Goal: Information Seeking & Learning: Learn about a topic

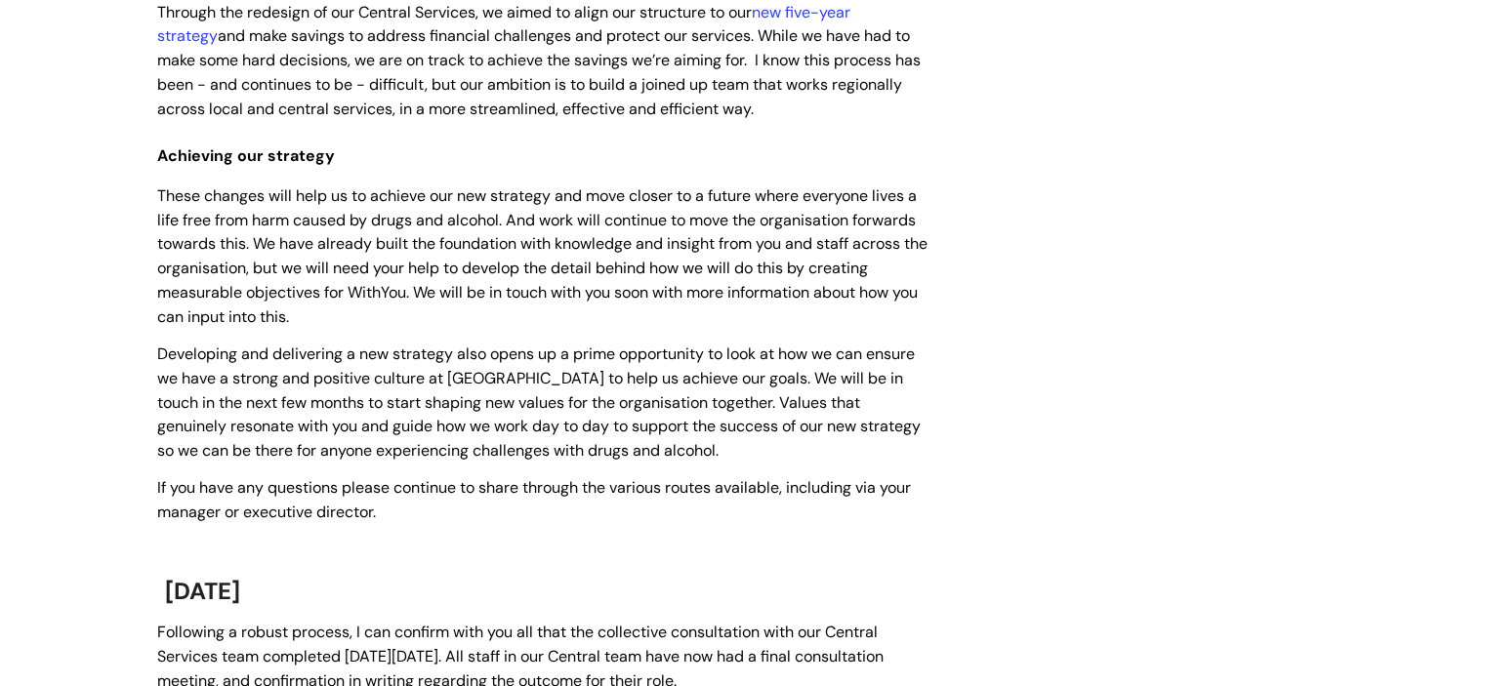
scroll to position [51, 0]
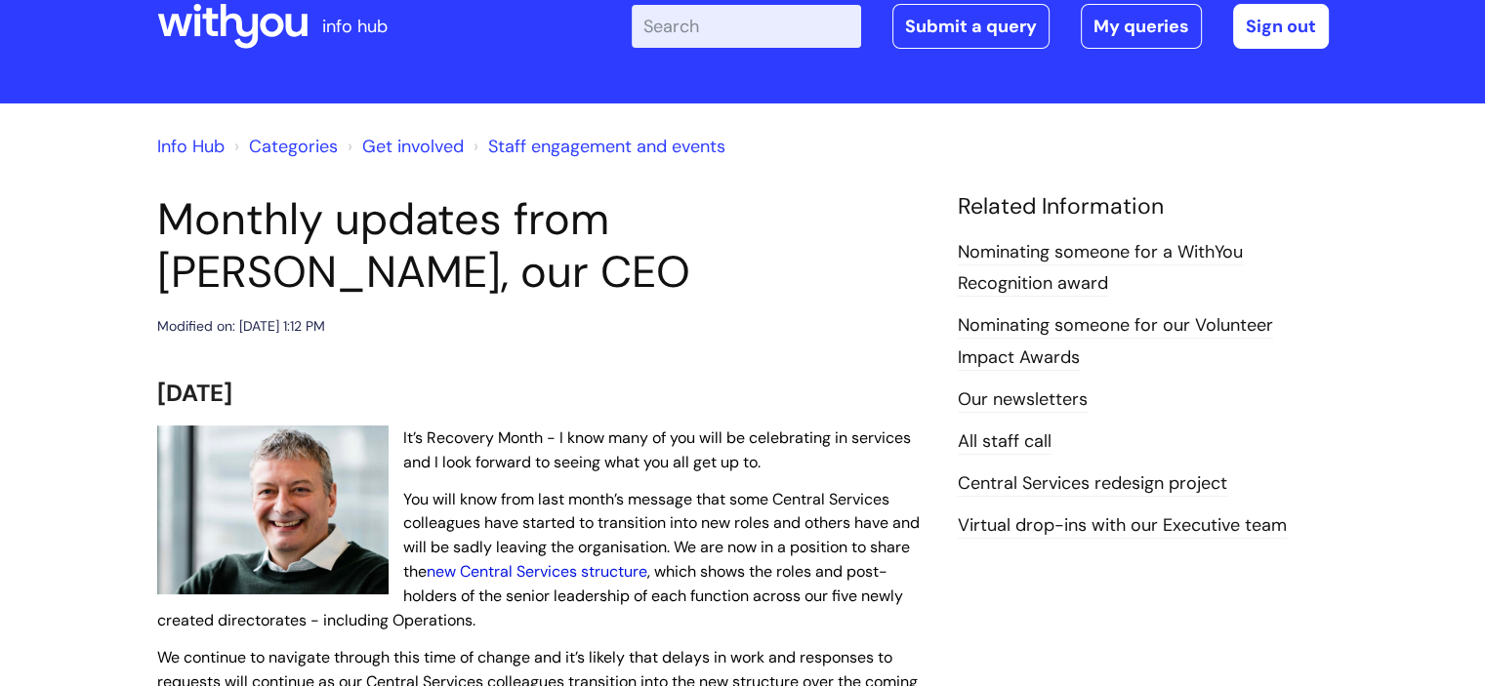
click at [601, 574] on link "new Central Services structure" at bounding box center [537, 571] width 221 height 21
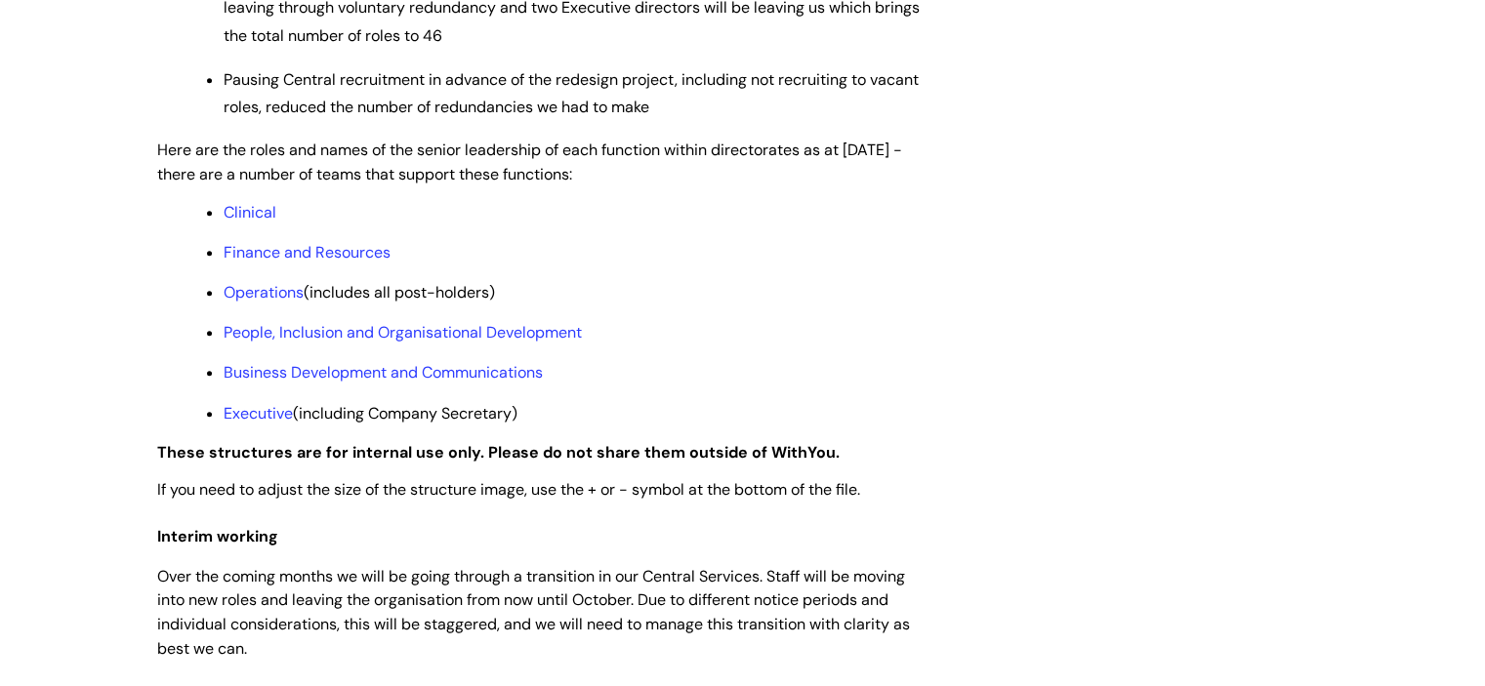
scroll to position [1536, 0]
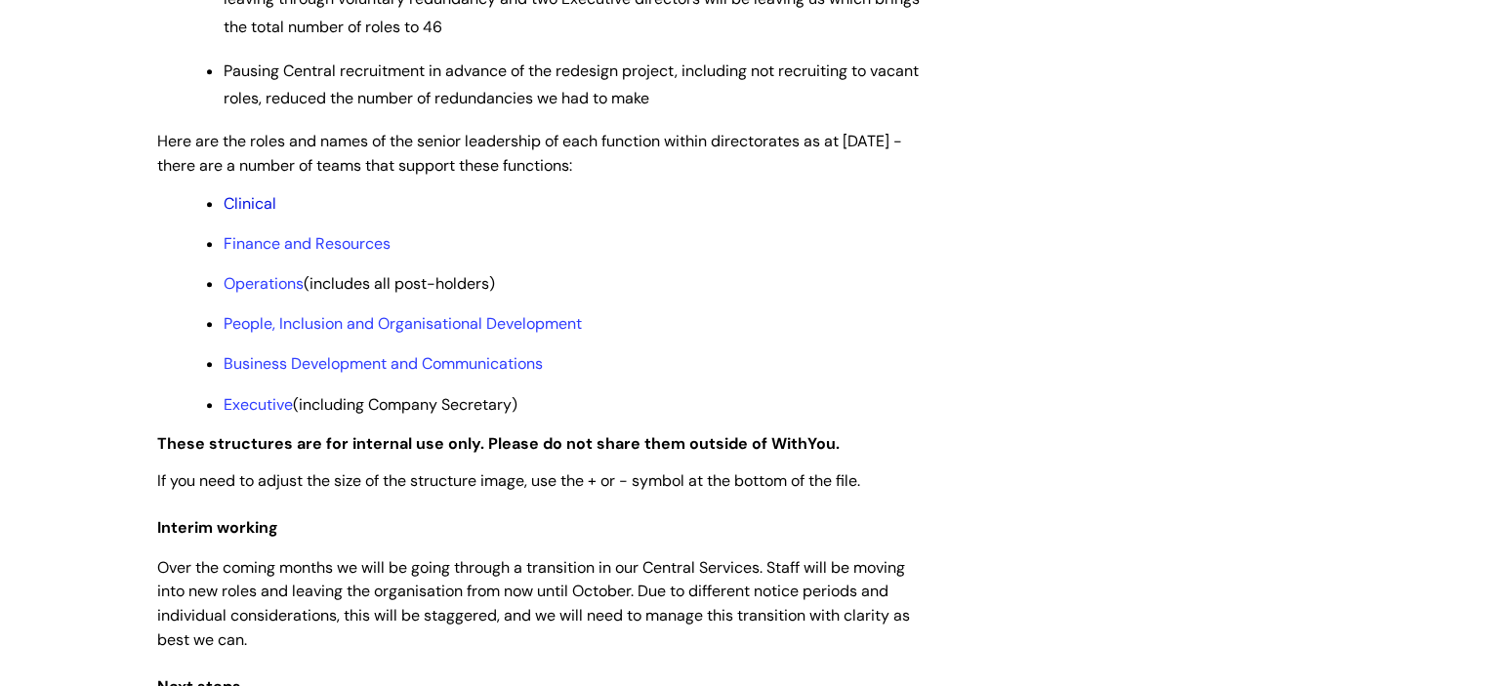
click at [252, 214] on link "Clinical" at bounding box center [250, 203] width 53 height 21
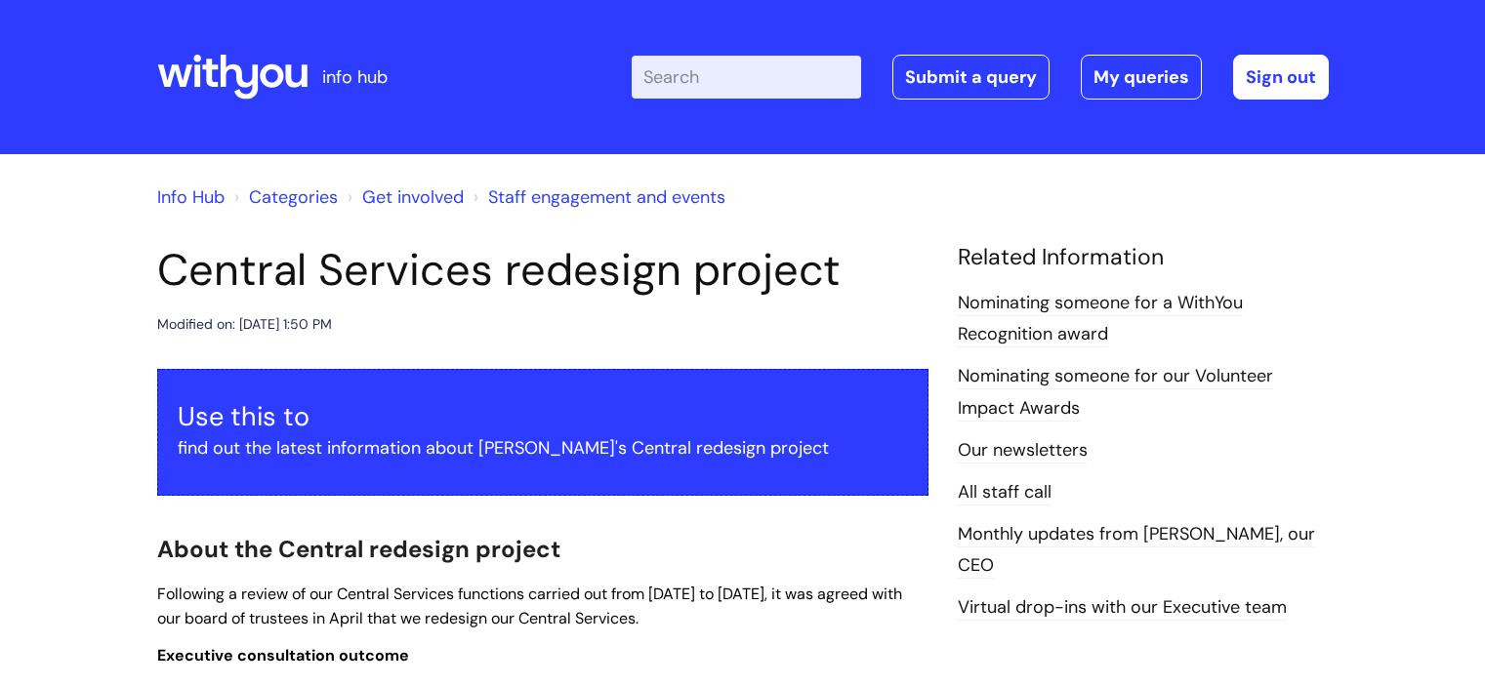
scroll to position [1536, 0]
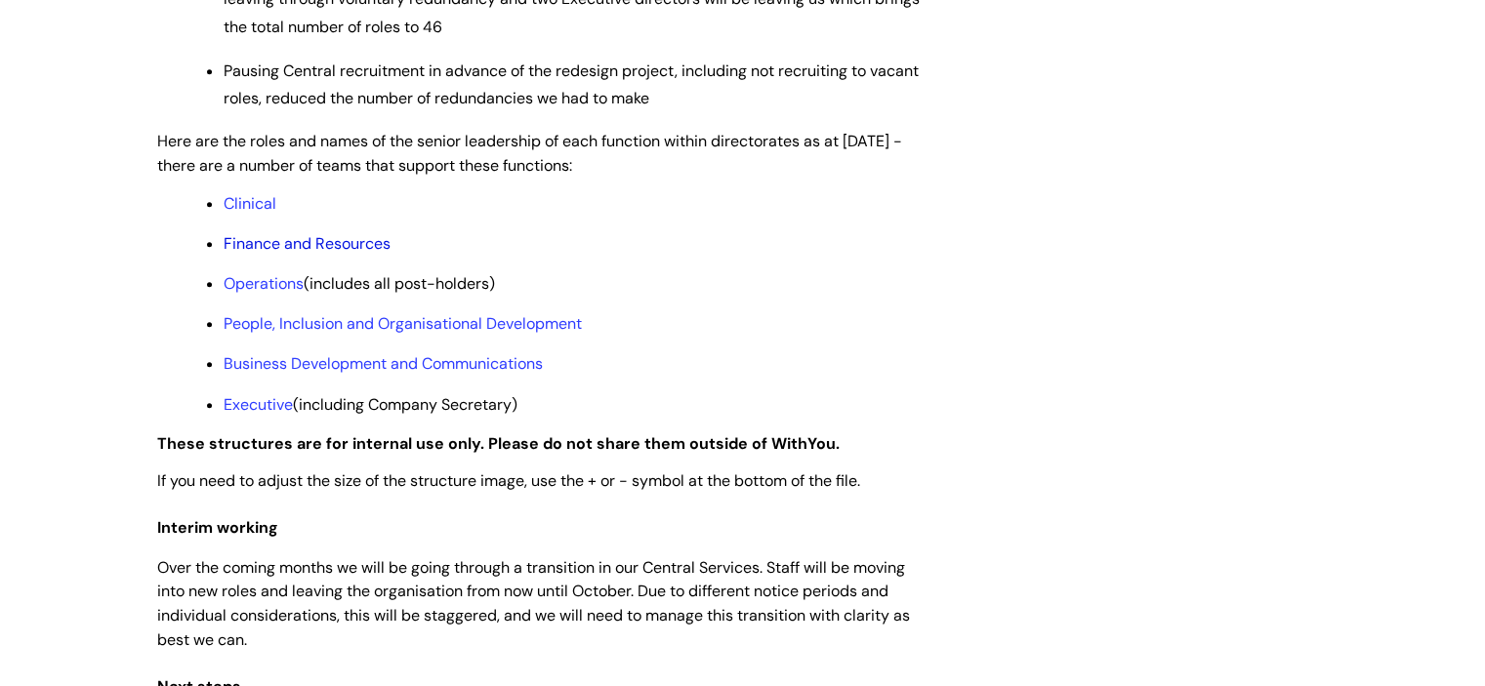
click at [313, 254] on link "Finance and Resources" at bounding box center [307, 243] width 167 height 21
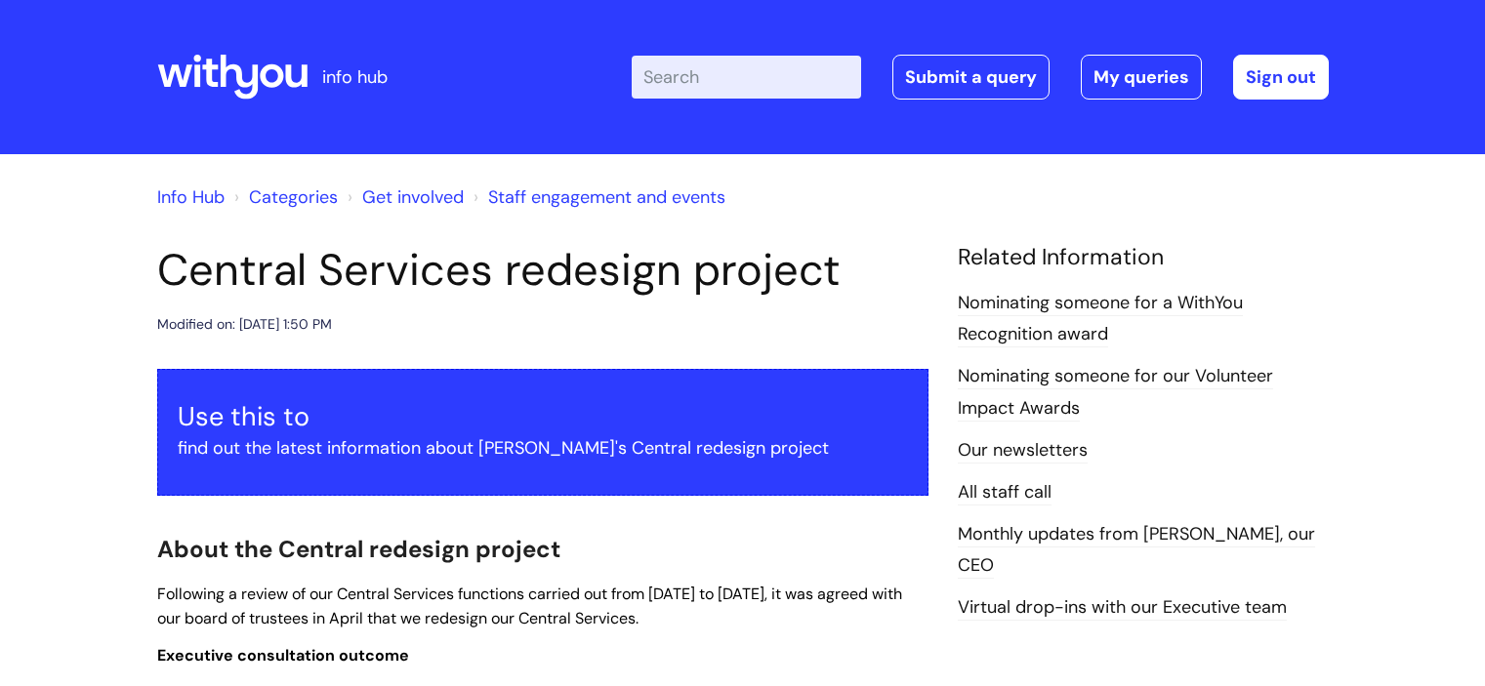
scroll to position [1536, 0]
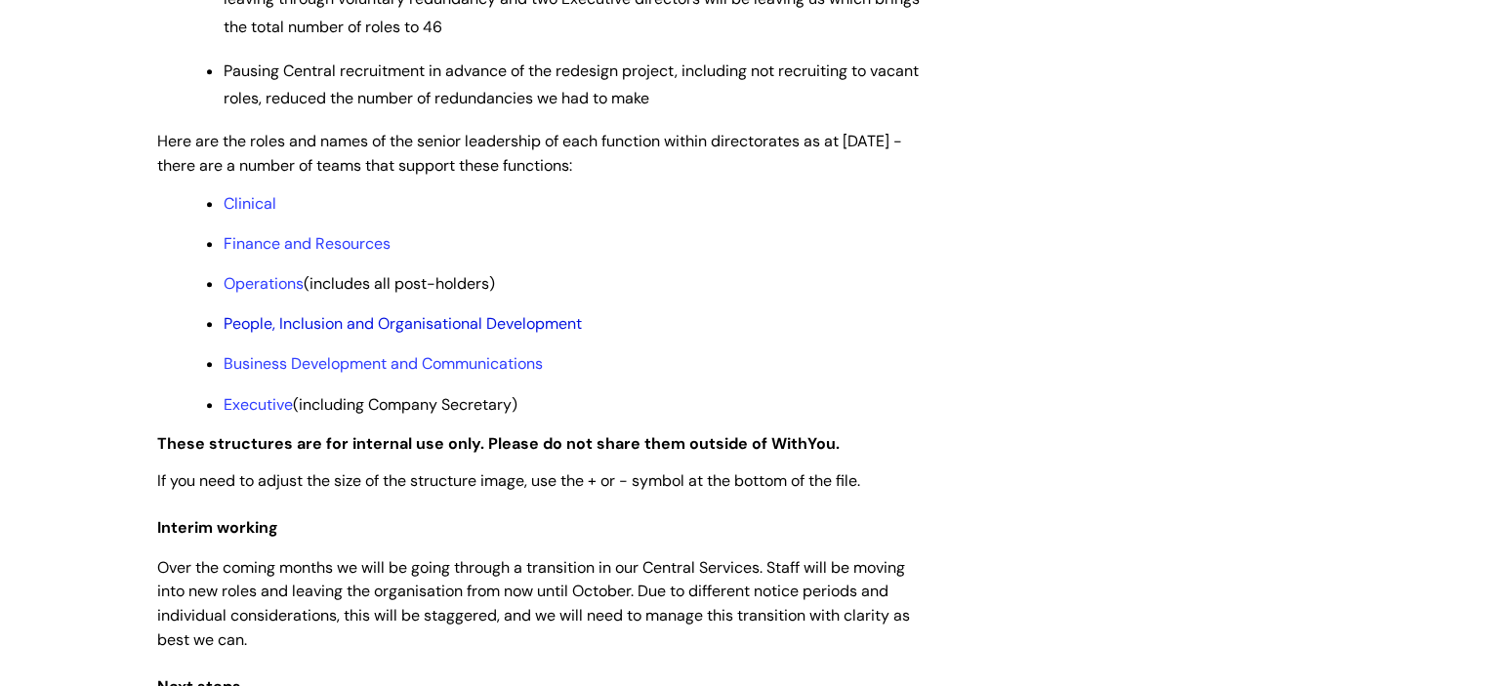
click at [296, 334] on link "People, Inclusion and Organisational Development" at bounding box center [403, 323] width 358 height 21
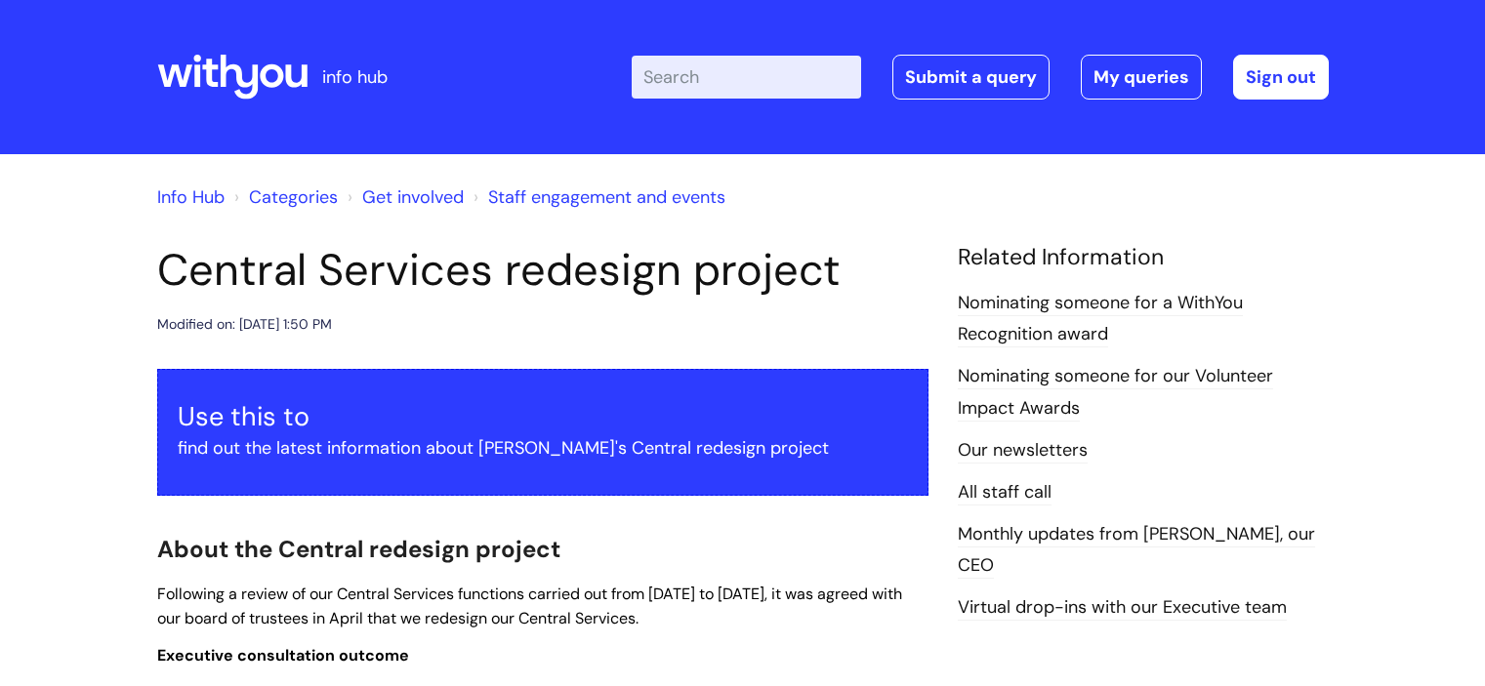
scroll to position [1536, 0]
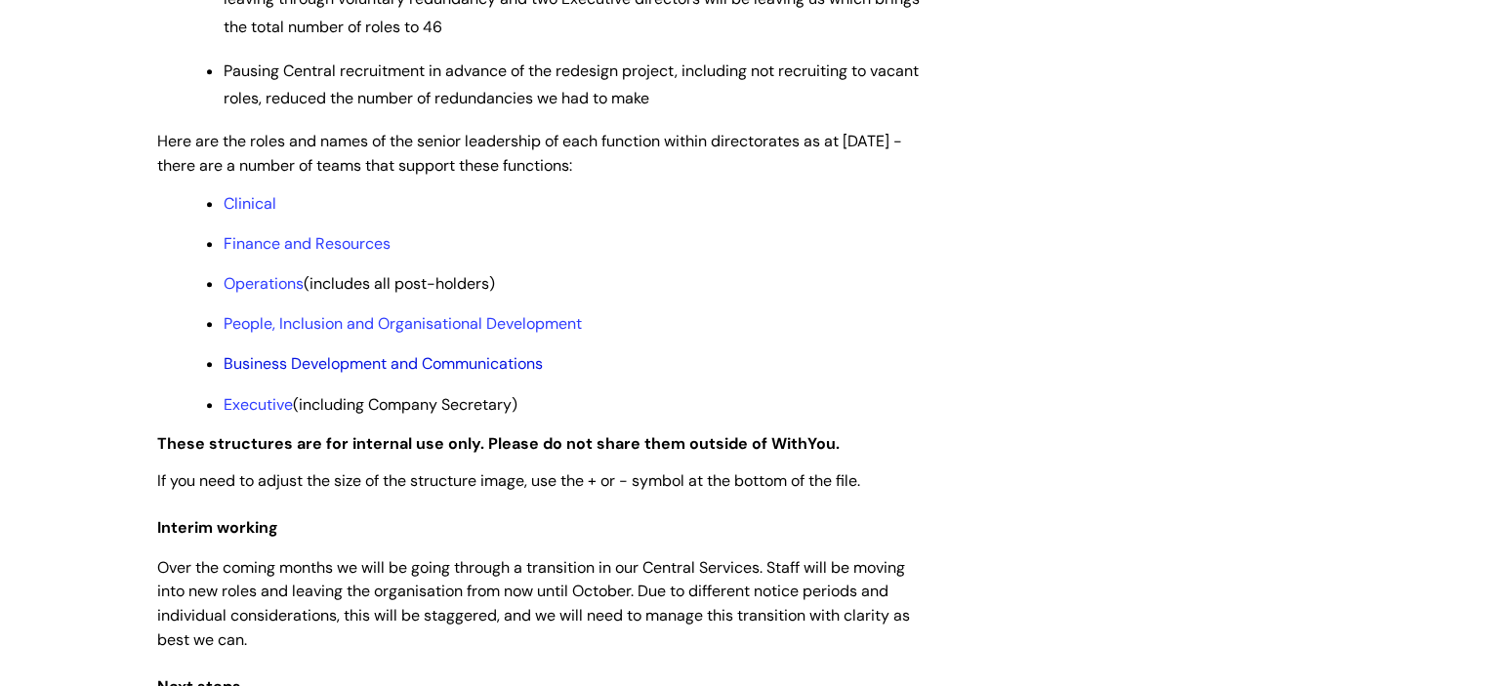
click at [303, 374] on link "Business Development and Communications" at bounding box center [383, 363] width 319 height 21
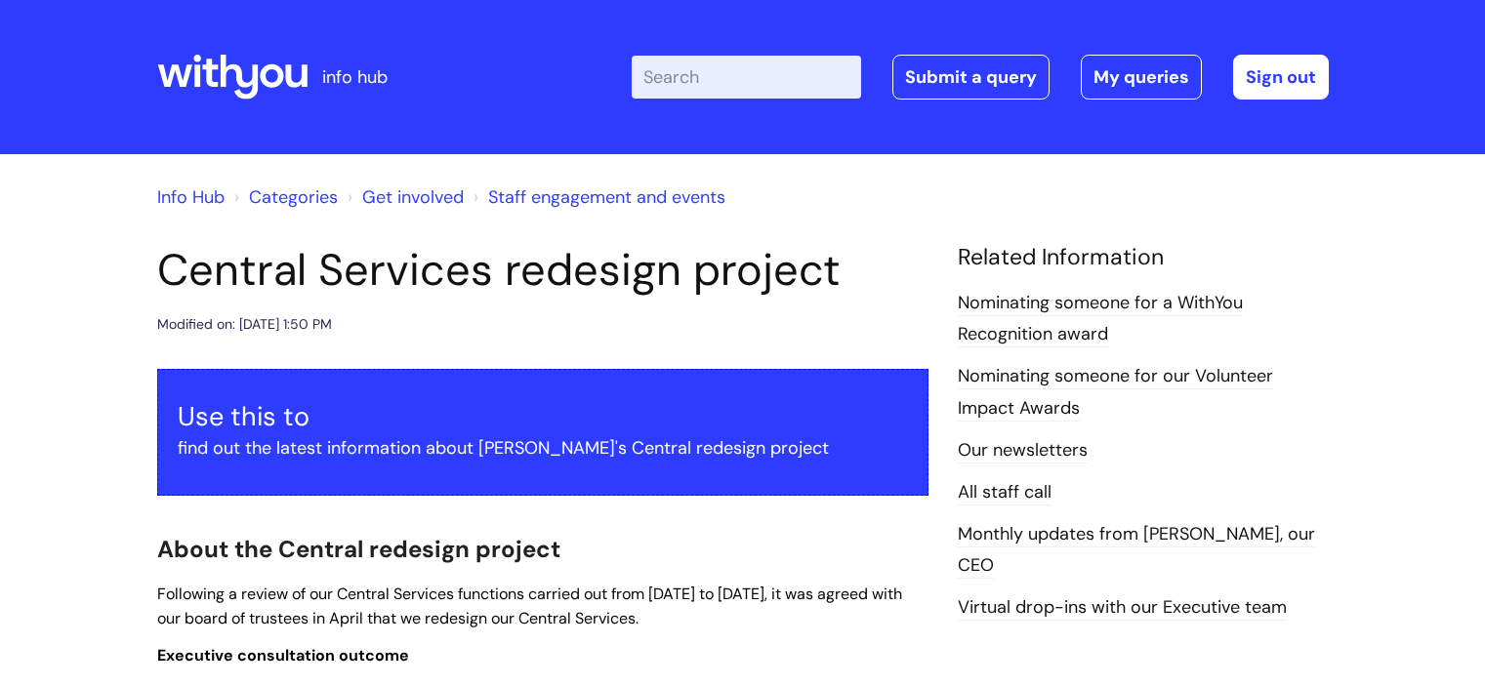
scroll to position [1536, 0]
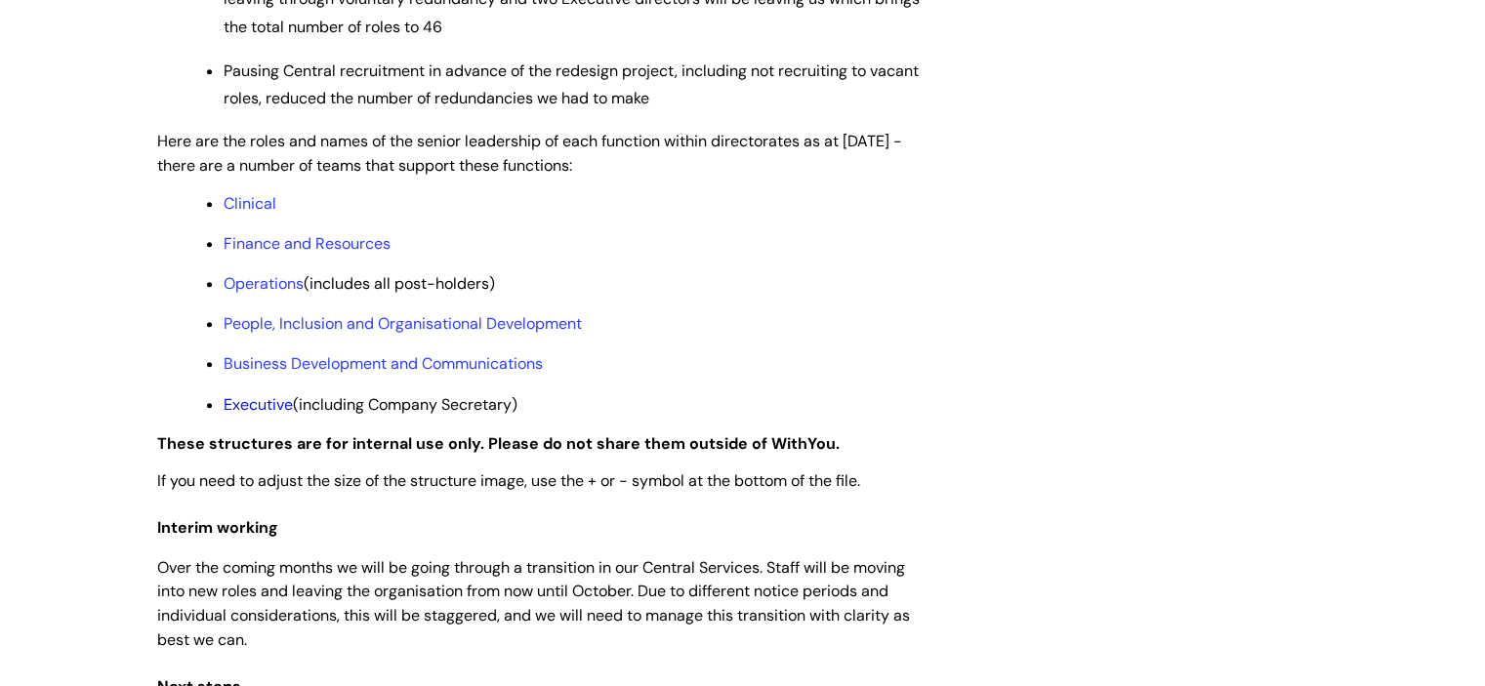
click at [266, 415] on link "Executive" at bounding box center [258, 404] width 69 height 21
